Goal: Task Accomplishment & Management: Manage account settings

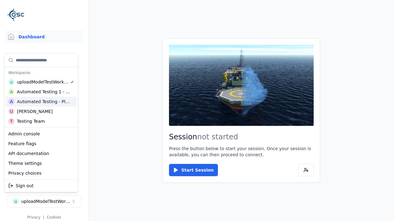
click at [197, 111] on html "Support Dashboard Assets 3D Models Scenes Datasets Recordings Support Documenta…" at bounding box center [197, 110] width 394 height 221
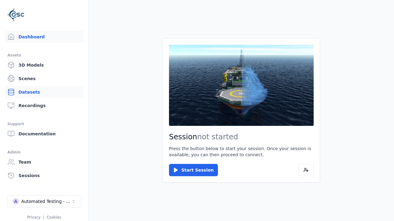
click at [44, 92] on link "Datasets" at bounding box center [44, 92] width 78 height 12
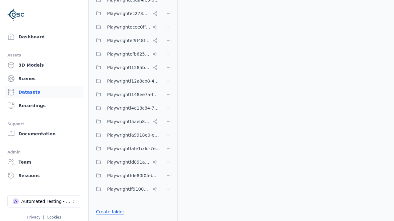
click at [108, 212] on link "Create folder" at bounding box center [110, 212] width 28 height 6
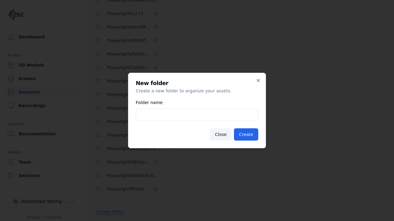
type input "**********"
click at [247, 135] on button "Create" at bounding box center [246, 135] width 24 height 12
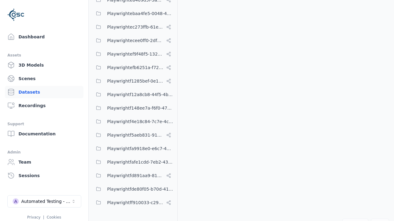
scroll to position [3856, 0]
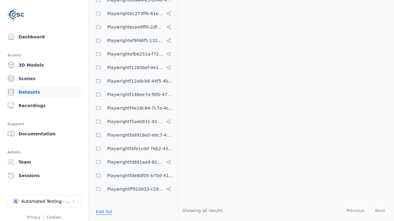
click at [103, 212] on button "Edit list" at bounding box center [103, 212] width 23 height 11
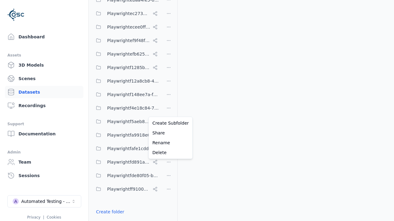
click at [168, 111] on html "Support Dashboard Assets 3D Models Scenes Datasets Recordings Support Documenta…" at bounding box center [197, 110] width 394 height 221
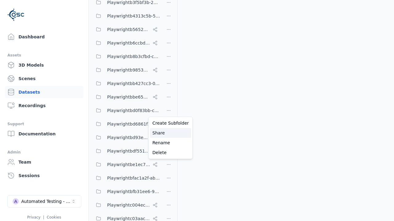
click at [168, 133] on div "Share" at bounding box center [170, 133] width 41 height 10
